Goal: Task Accomplishment & Management: Use online tool/utility

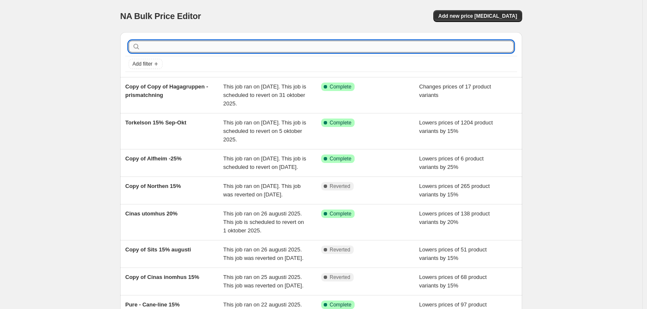
click at [219, 45] on input "text" at bounding box center [328, 47] width 372 height 12
type input "nfg"
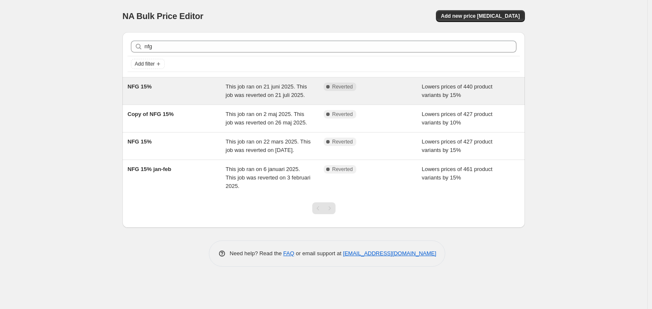
click at [235, 96] on span "This job ran on 21 juni 2025. This job was reverted on 21 juli 2025." at bounding box center [266, 90] width 81 height 15
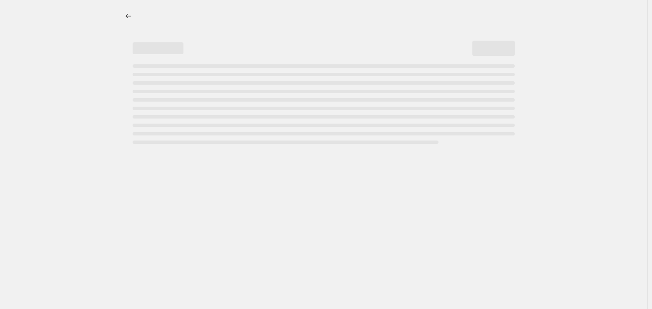
select select "percentage"
select select "product_status"
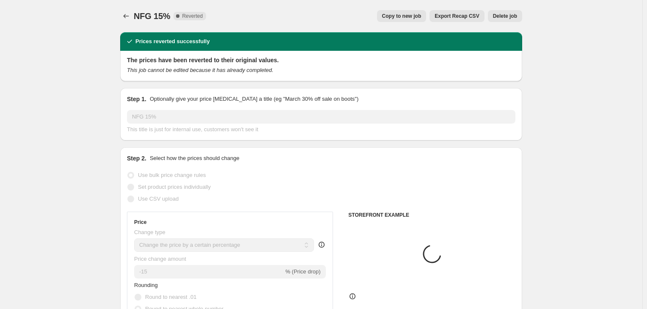
select select "vendor"
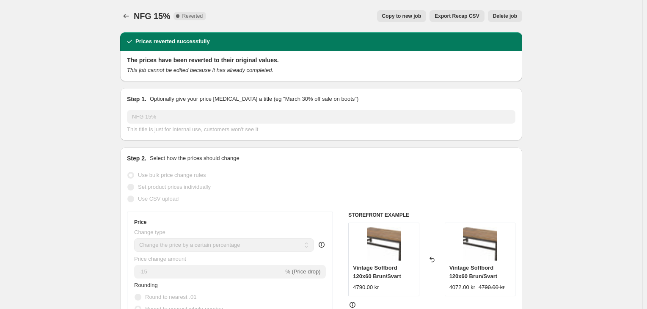
click at [420, 18] on span "Copy to new job" at bounding box center [401, 16] width 39 height 7
select select "percentage"
select select "vendor"
select select "product_status"
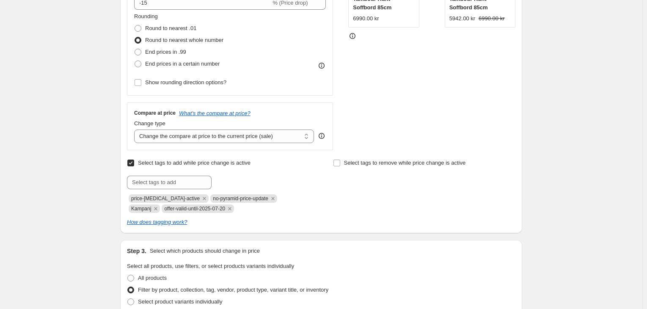
scroll to position [254, 0]
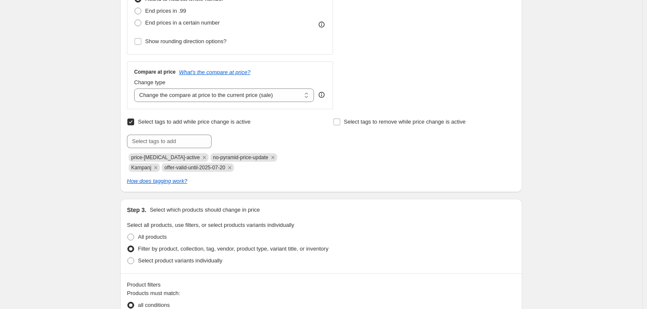
click at [179, 169] on span "offer-valid-until-2025-07-20" at bounding box center [194, 168] width 61 height 6
copy span "offer-valid-until-2025-07-20"
click at [180, 139] on input "text" at bounding box center [169, 142] width 85 height 14
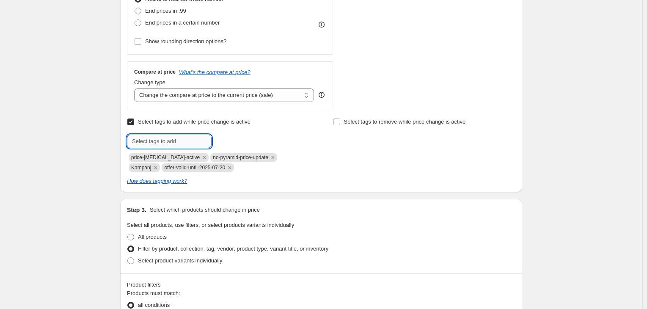
paste input "offer-valid-until-2025-07-20"
click at [192, 143] on input "offer-valid-until-2025-07-20" at bounding box center [169, 142] width 85 height 14
drag, startPoint x: 207, startPoint y: 142, endPoint x: 201, endPoint y: 144, distance: 6.8
click at [201, 144] on input "offer-valid-until-2025-010-20" at bounding box center [169, 142] width 85 height 14
click at [191, 140] on input "offer-valid-until-2025-010-12" at bounding box center [169, 142] width 85 height 14
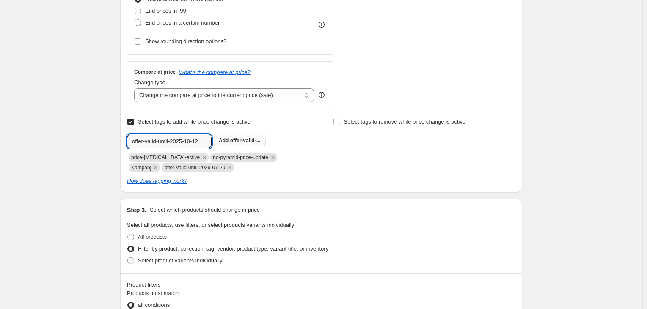
type input "offer-valid-until-2025-10-12"
click at [232, 143] on span "offer-valid-..." at bounding box center [245, 141] width 30 height 6
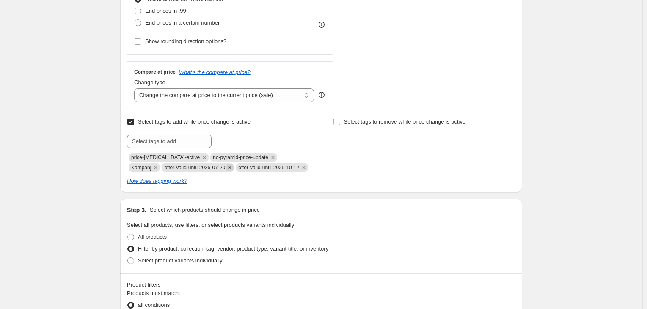
click at [226, 167] on icon "Remove offer-valid-until-2025-07-20" at bounding box center [230, 168] width 8 height 8
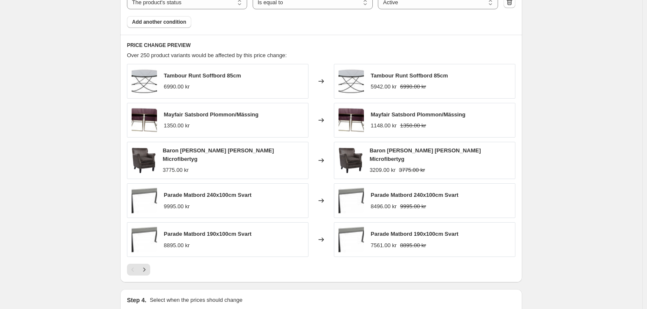
scroll to position [677, 0]
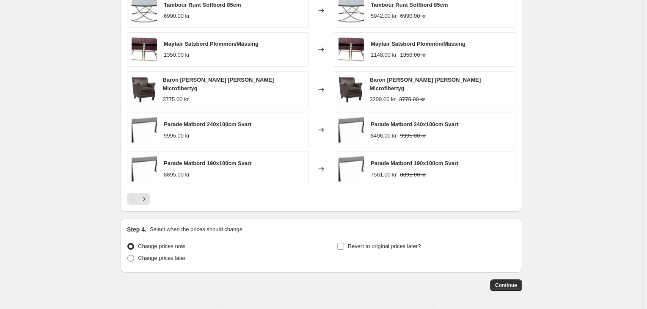
click at [179, 257] on span "Change prices later" at bounding box center [162, 258] width 48 height 6
click at [128, 255] on input "Change prices later" at bounding box center [127, 255] width 0 height 0
radio input "true"
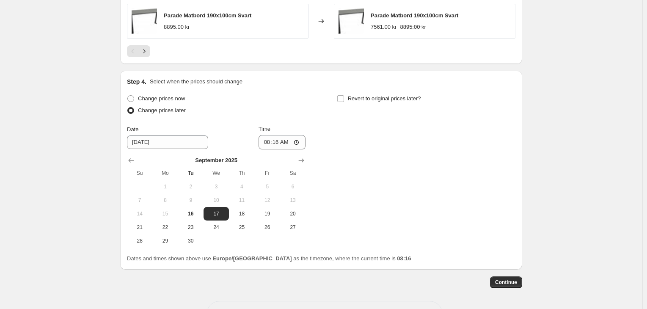
scroll to position [854, 0]
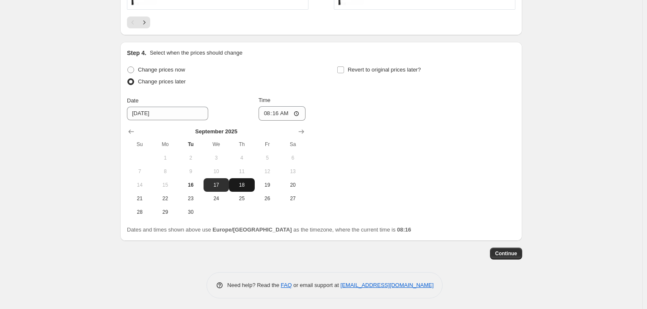
click at [247, 185] on span "18" at bounding box center [241, 185] width 19 height 7
type input "[DATE]"
click at [279, 111] on input "08:16" at bounding box center [282, 113] width 47 height 14
type input "00:01"
click at [372, 92] on div "Change prices now Change prices later Date [DATE] Time 00:[DATE] Mo Tu We Th Fr…" at bounding box center [321, 141] width 389 height 155
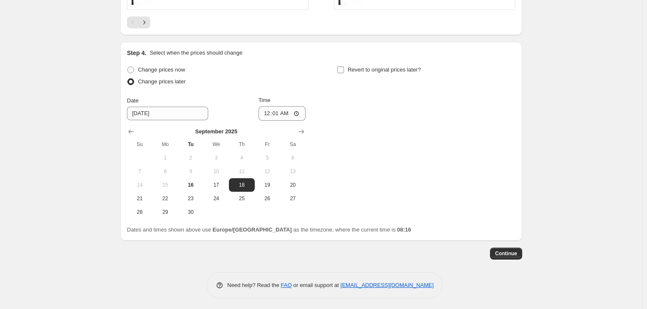
click at [361, 69] on span "Revert to original prices later?" at bounding box center [384, 69] width 73 height 6
click at [344, 69] on input "Revert to original prices later?" at bounding box center [340, 69] width 7 height 7
checkbox input "true"
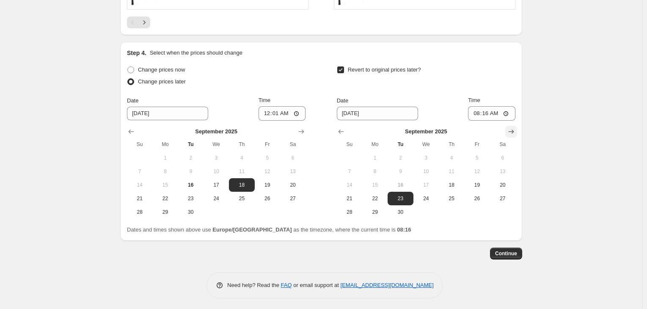
click at [513, 127] on icon "Show next month, October 2025" at bounding box center [511, 131] width 8 height 8
click at [348, 183] on span "12" at bounding box center [349, 185] width 19 height 7
click at [382, 185] on span "13" at bounding box center [375, 185] width 19 height 7
type input "[DATE]"
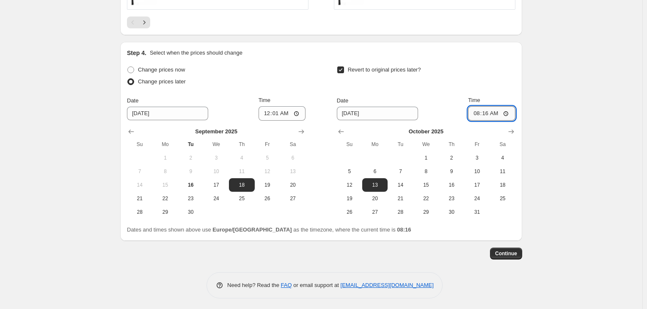
click at [490, 113] on input "08:16" at bounding box center [491, 113] width 47 height 14
type input "16:00"
click at [505, 254] on span "Continue" at bounding box center [506, 253] width 22 height 7
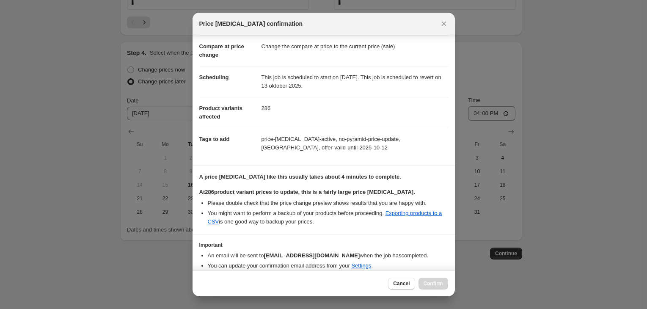
scroll to position [71, 0]
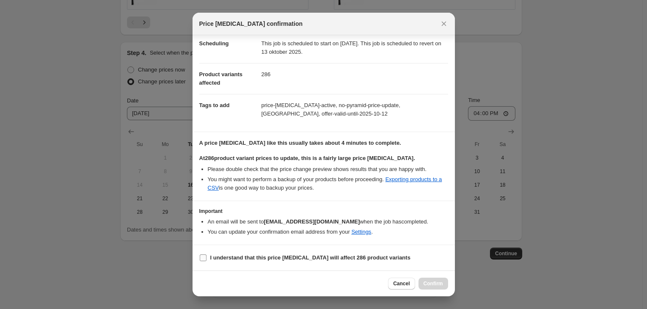
click at [293, 260] on b "I understand that this price [MEDICAL_DATA] will affect 286 product variants" at bounding box center [310, 257] width 200 height 6
click at [207, 260] on input "I understand that this price [MEDICAL_DATA] will affect 286 product variants" at bounding box center [203, 257] width 7 height 7
checkbox input "true"
click at [427, 283] on span "Confirm" at bounding box center [433, 283] width 19 height 7
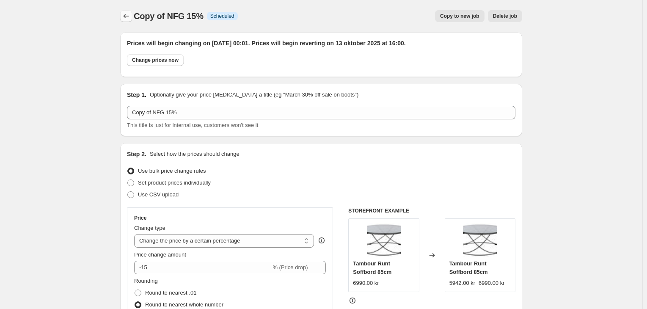
click at [127, 16] on icon "Price change jobs" at bounding box center [127, 16] width 6 height 4
